Goal: Task Accomplishment & Management: Manage account settings

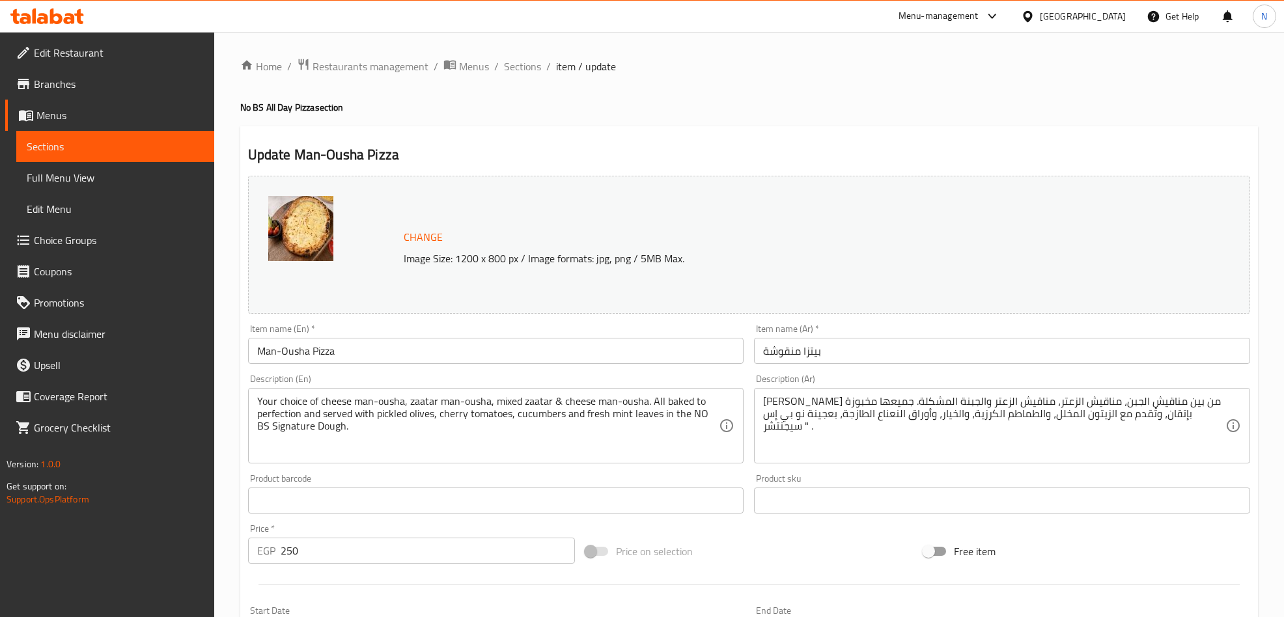
scroll to position [461, 0]
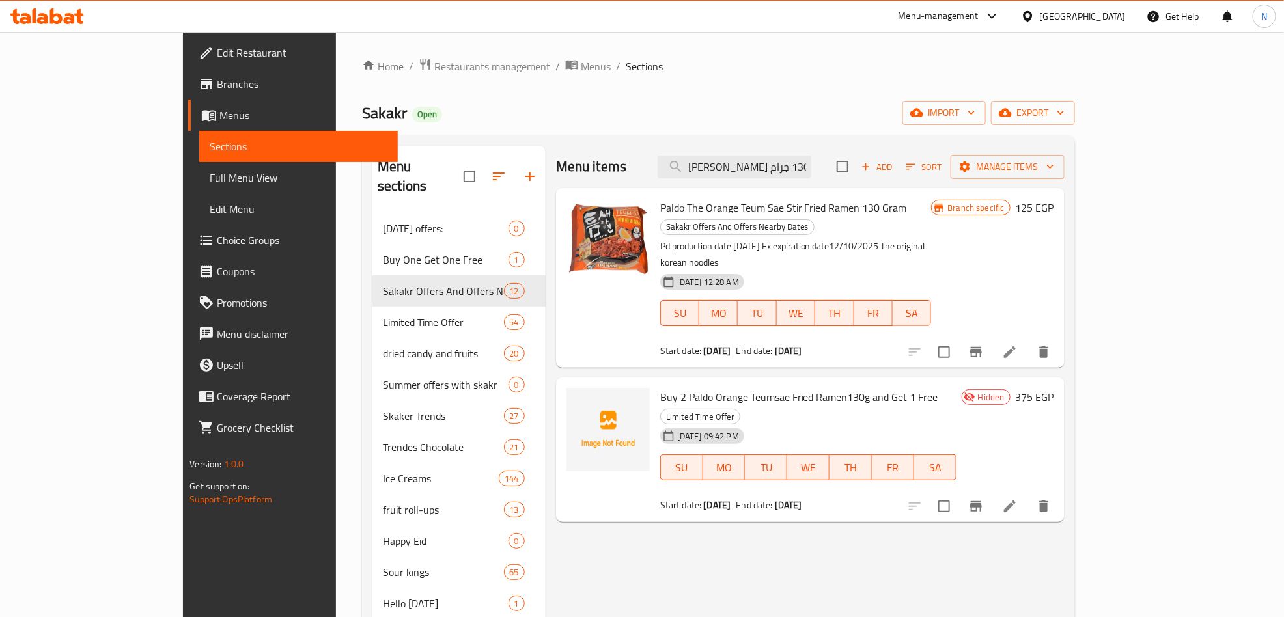
click at [717, 208] on span "Paldo The Orange Teum Sae Stir Fried Ramen 130 Gram" at bounding box center [783, 208] width 247 height 20
copy h6 "Paldo The Orange Teum Sae Stir Fried Ramen 130 Gram"
click at [811, 160] on input "رامين مقلي بالدو أورانج تيومسي 130 جرام" at bounding box center [735, 167] width 154 height 23
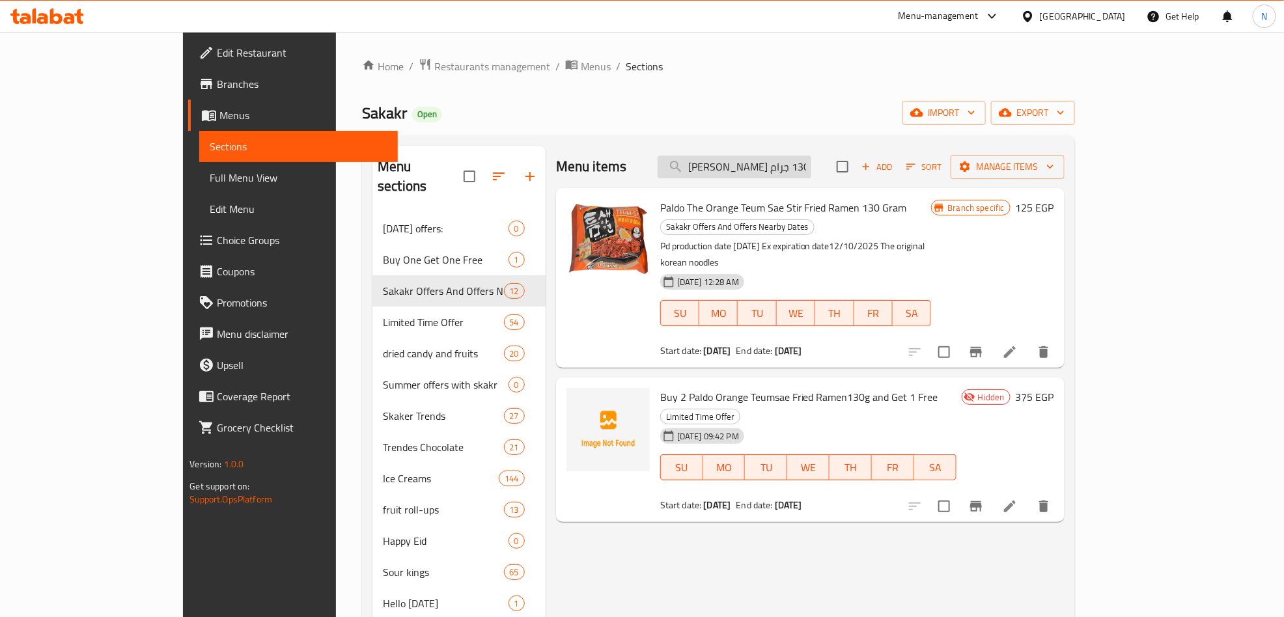
click at [811, 160] on input "رامين مقلي بالدو أورانج تيومسي 130 جرام" at bounding box center [735, 167] width 154 height 23
paste input "كيتلز تروبيكال 136"
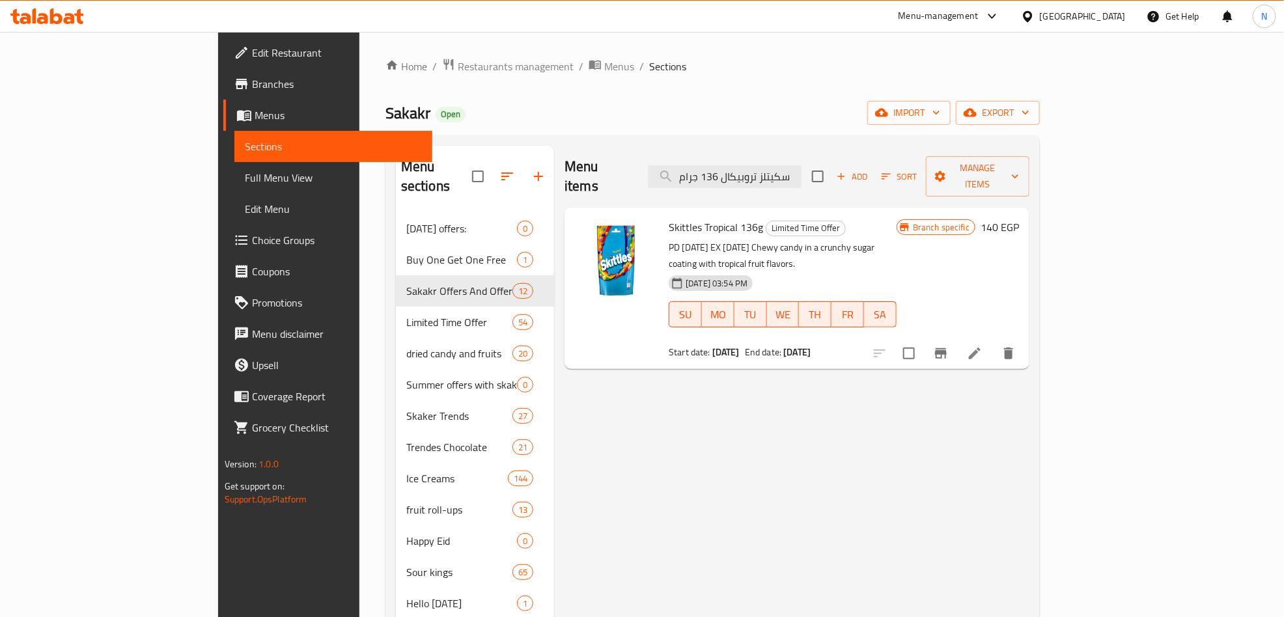
type input "سكيتلز تروبيكال 136 جرام"
click at [699, 240] on p "PD 21/10/2024 EX 22/10/2025 Chewy candy in a crunchy sugar coating with tropica…" at bounding box center [783, 256] width 228 height 33
click at [698, 218] on span "Skittles Tropical 136g" at bounding box center [716, 228] width 94 height 20
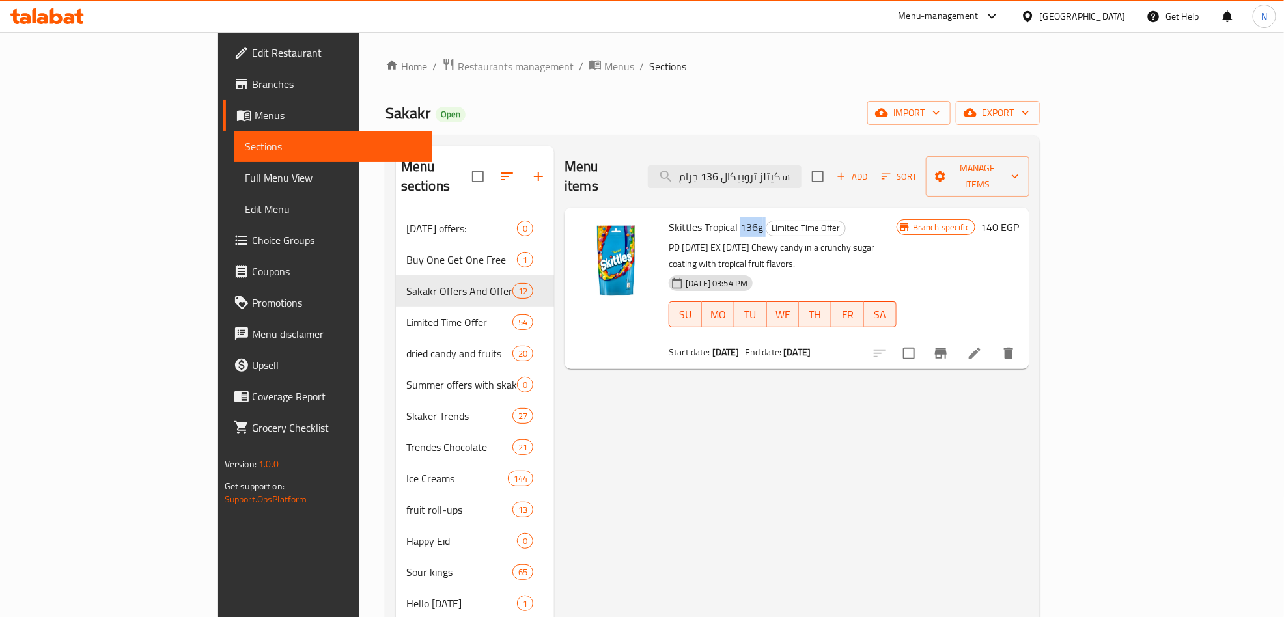
click at [698, 218] on span "Skittles Tropical 136g" at bounding box center [716, 228] width 94 height 20
copy h6 "Skittles Tropical 136g"
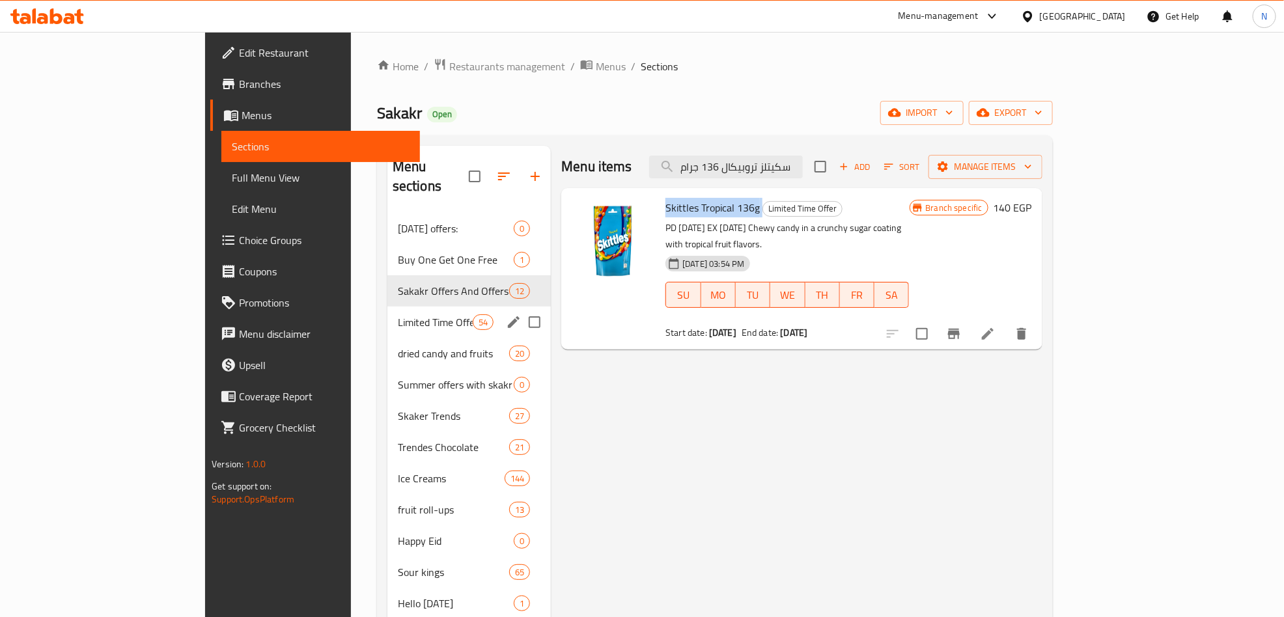
click at [450, 307] on div "Limited Time Offer 54" at bounding box center [469, 322] width 163 height 31
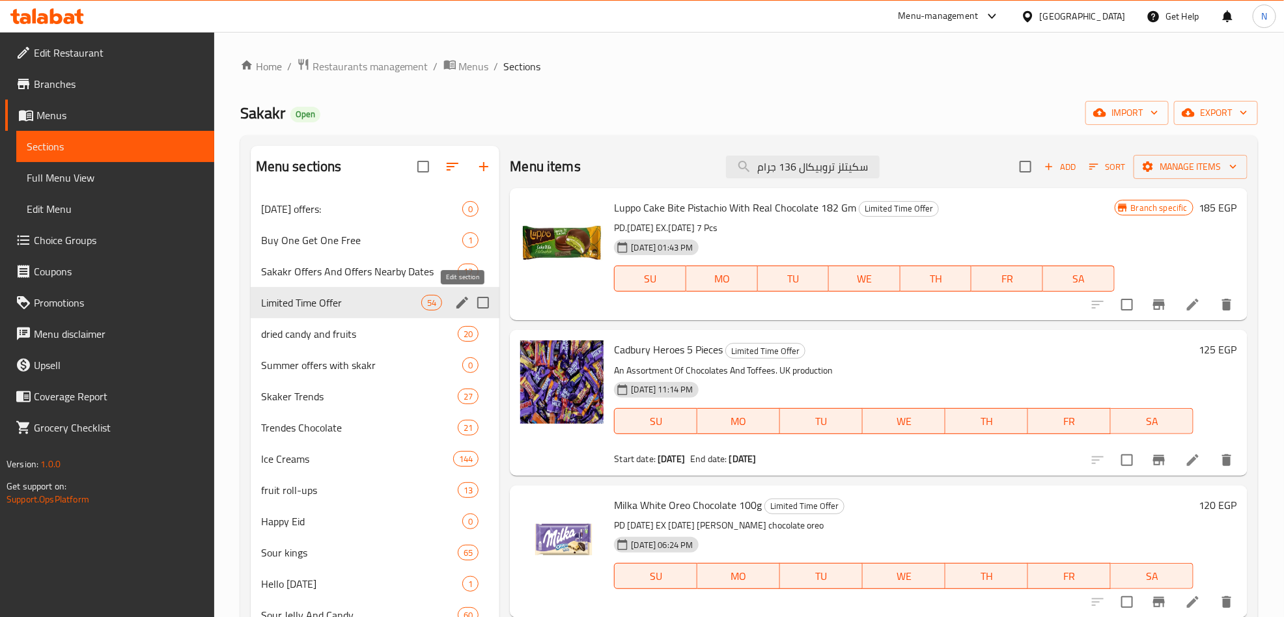
click at [460, 302] on icon "edit" at bounding box center [463, 303] width 16 height 16
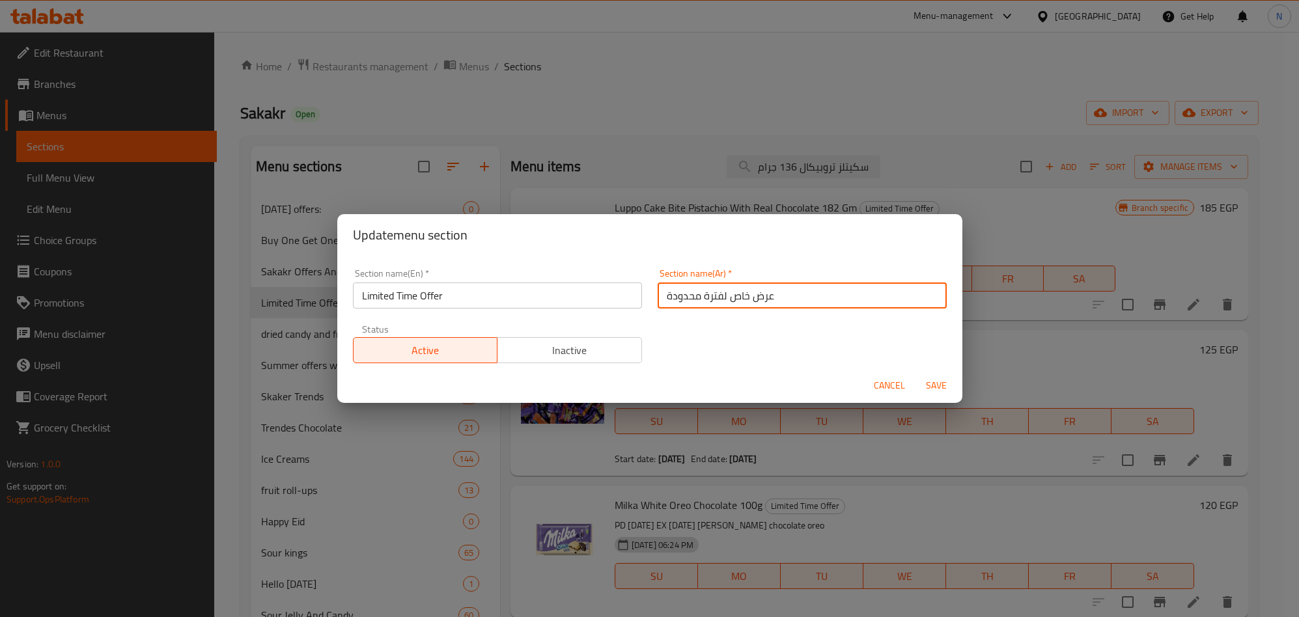
click at [696, 307] on input "عرض خاص لفترة محدودة" at bounding box center [802, 296] width 289 height 26
click at [698, 307] on input "عرض خاص لفترة محدودة" at bounding box center [802, 296] width 289 height 26
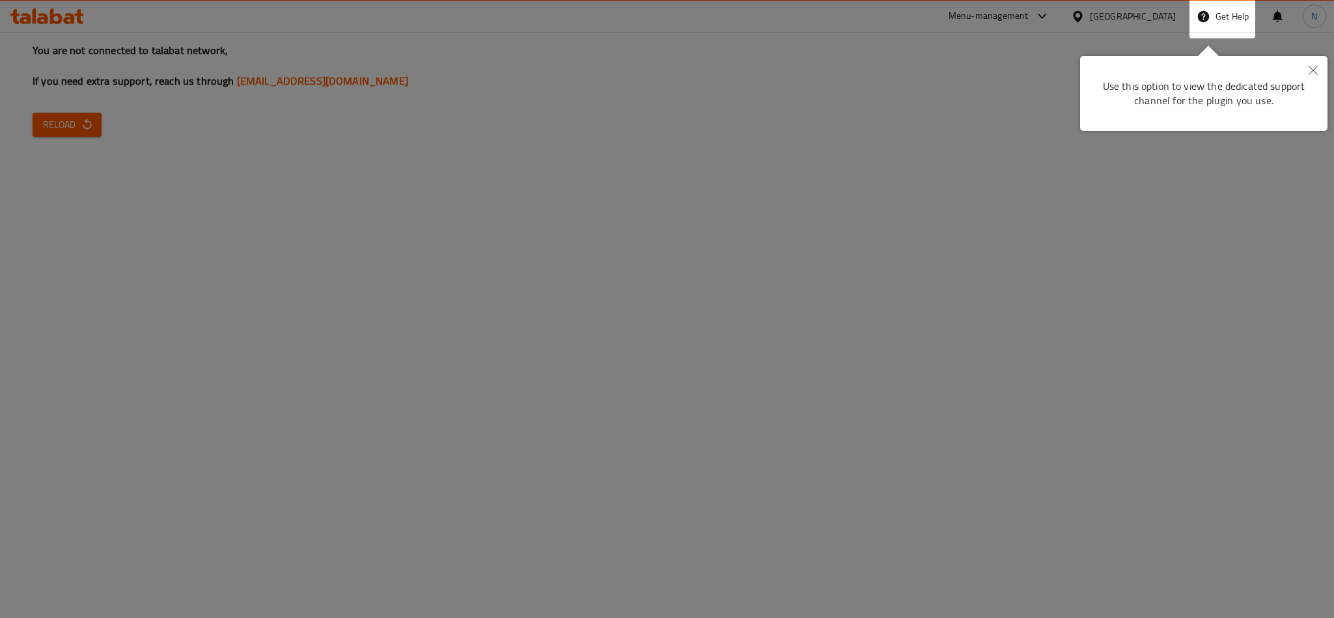
drag, startPoint x: 75, startPoint y: 127, endPoint x: 92, endPoint y: 124, distance: 17.2
click at [76, 128] on div at bounding box center [667, 309] width 1334 height 618
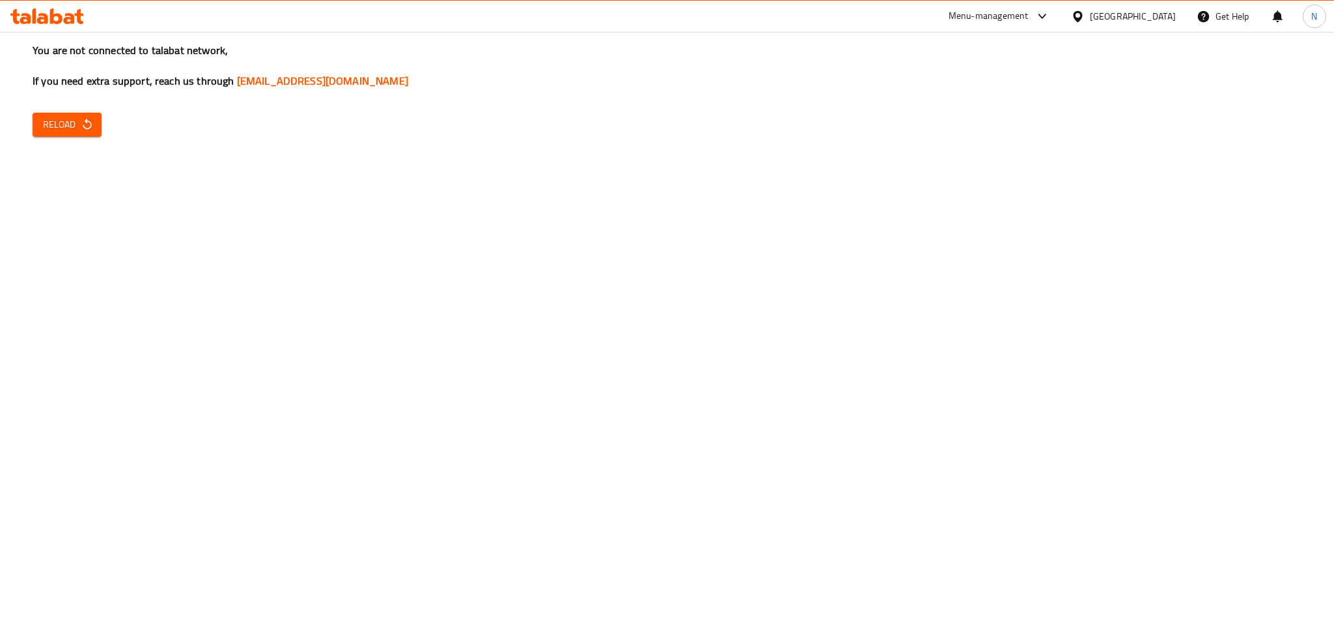
click at [90, 127] on icon "button" at bounding box center [87, 124] width 8 height 11
